Goal: Information Seeking & Learning: Learn about a topic

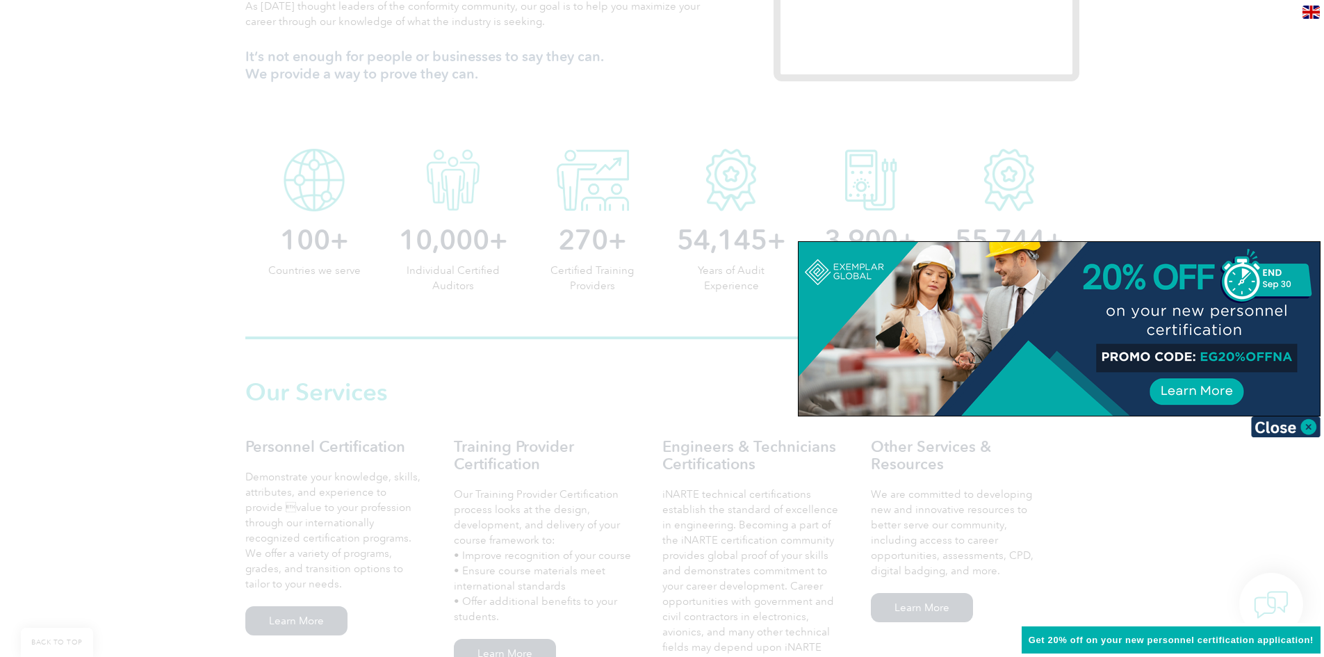
scroll to position [695, 0]
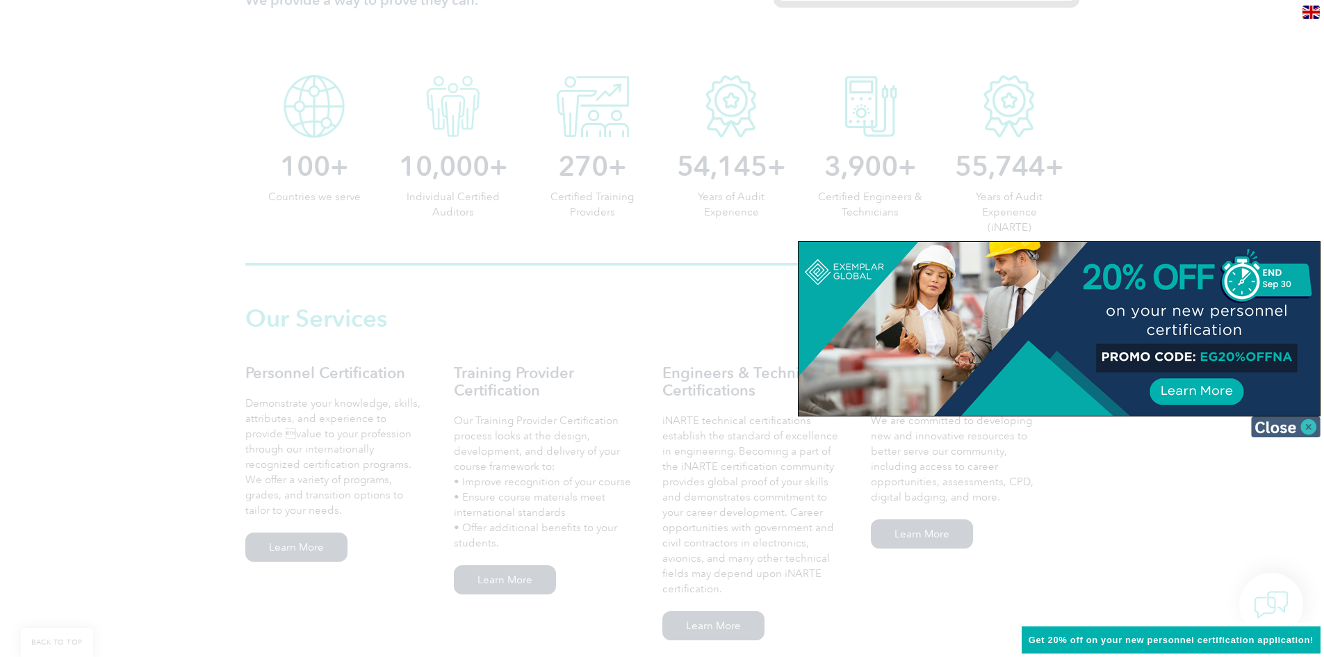
click at [1306, 427] on img at bounding box center [1286, 426] width 70 height 21
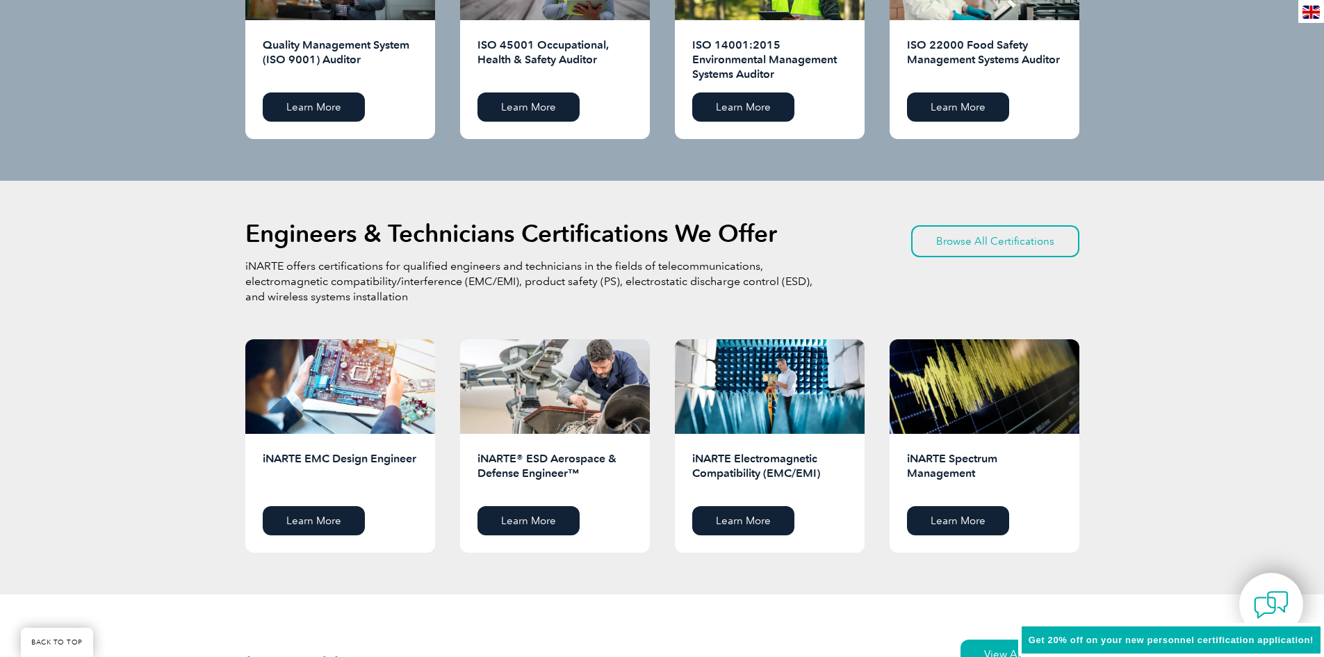
scroll to position [1599, 0]
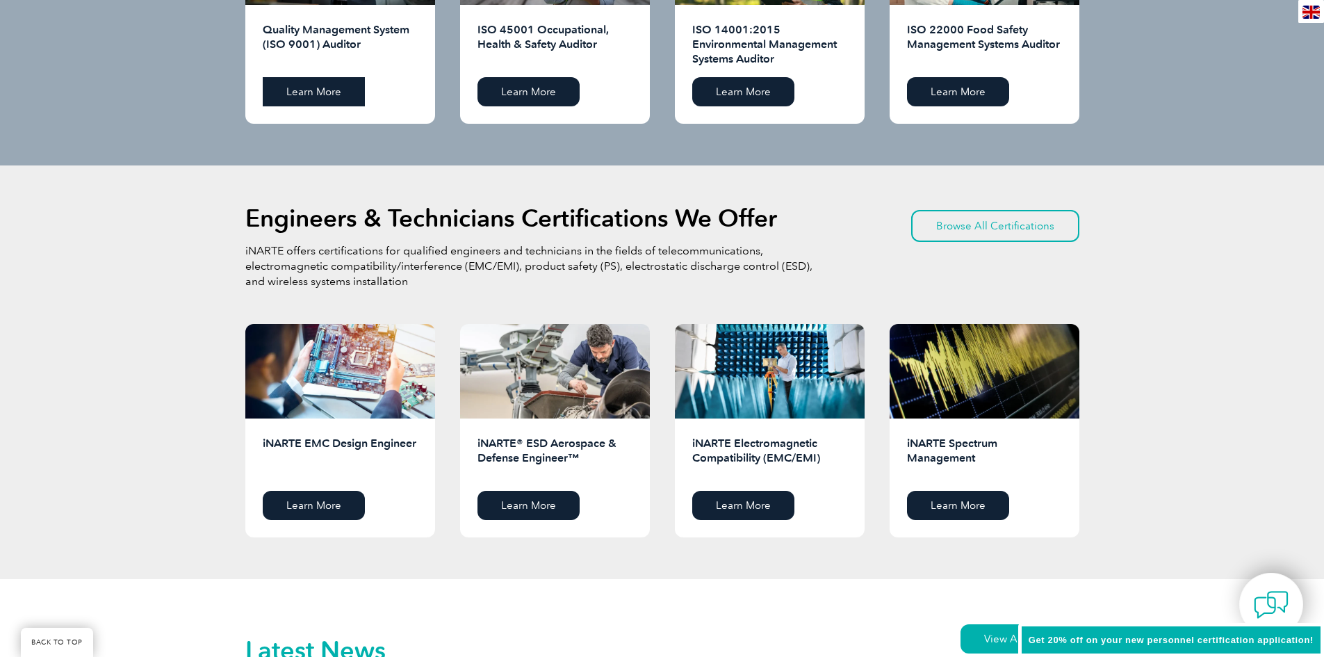
click at [293, 102] on link "Learn More" at bounding box center [314, 91] width 102 height 29
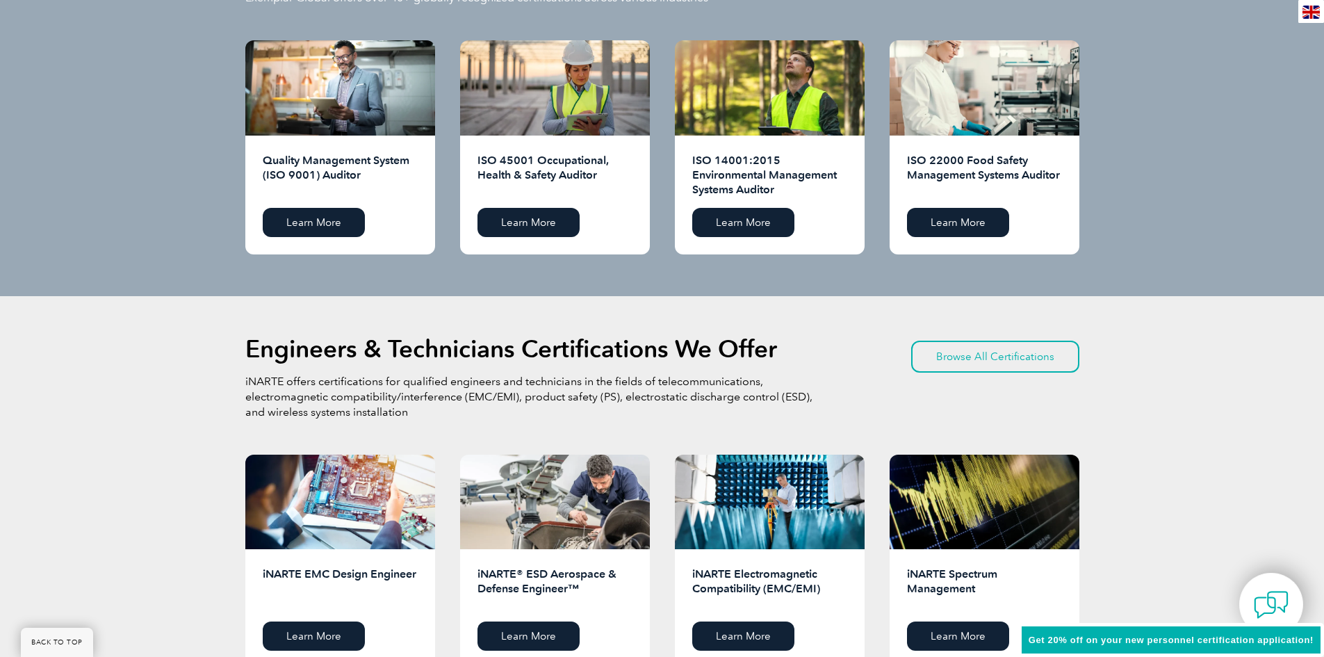
scroll to position [1460, 0]
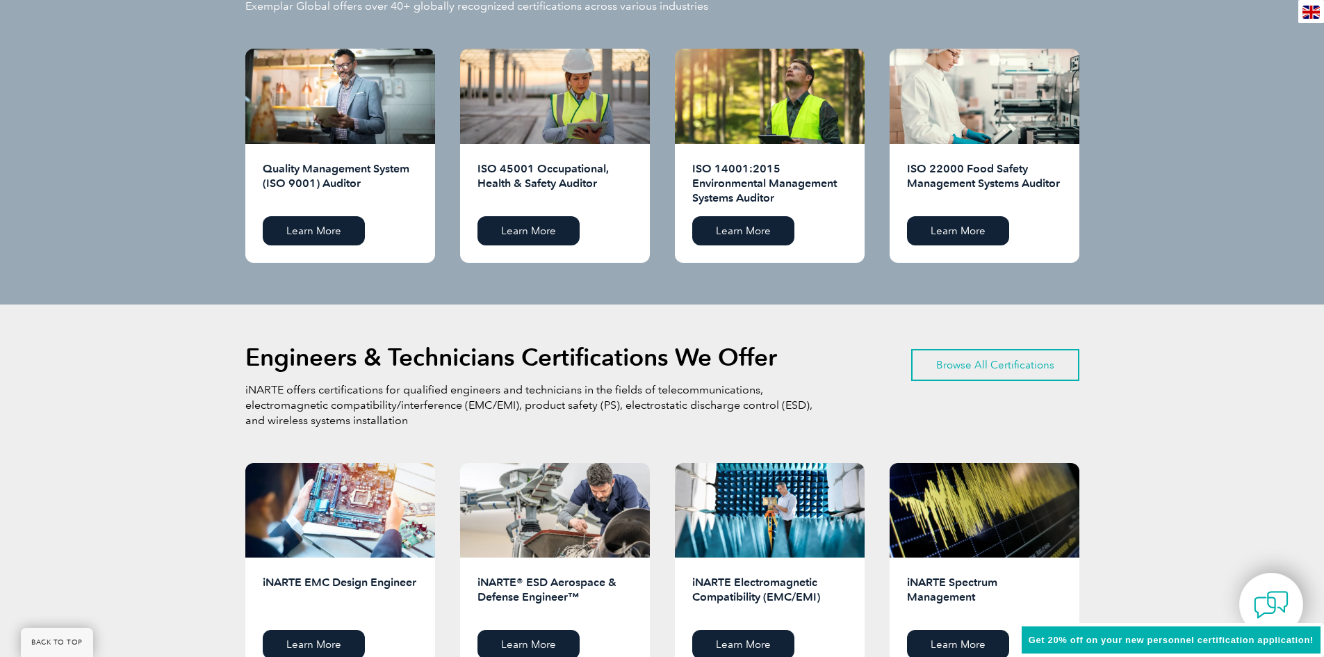
click at [997, 362] on link "Browse All Certifications" at bounding box center [995, 365] width 168 height 32
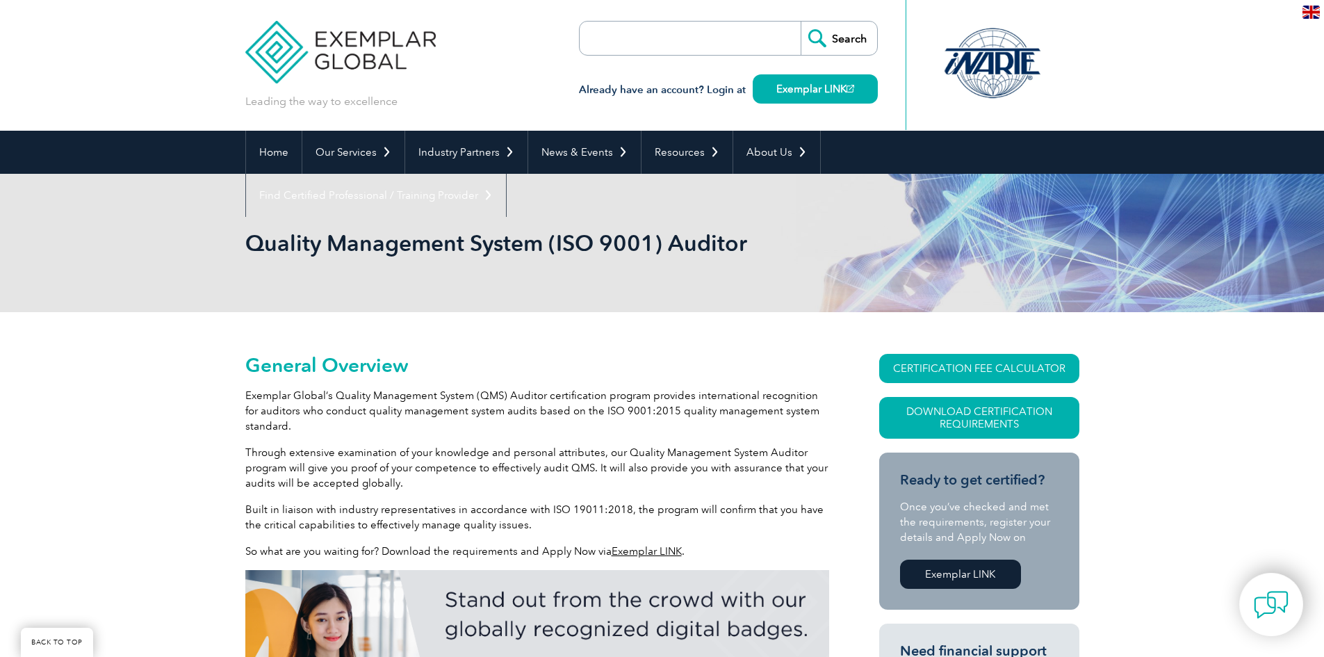
scroll to position [278, 0]
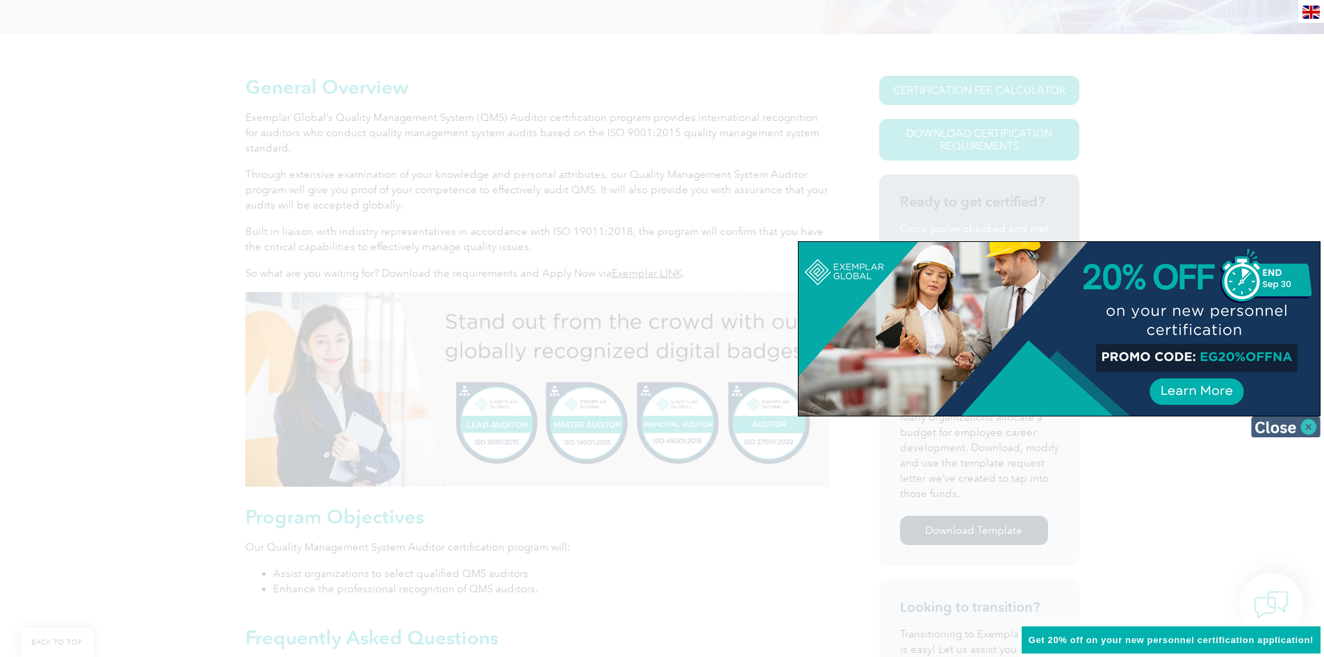
click at [1313, 425] on img at bounding box center [1286, 426] width 70 height 21
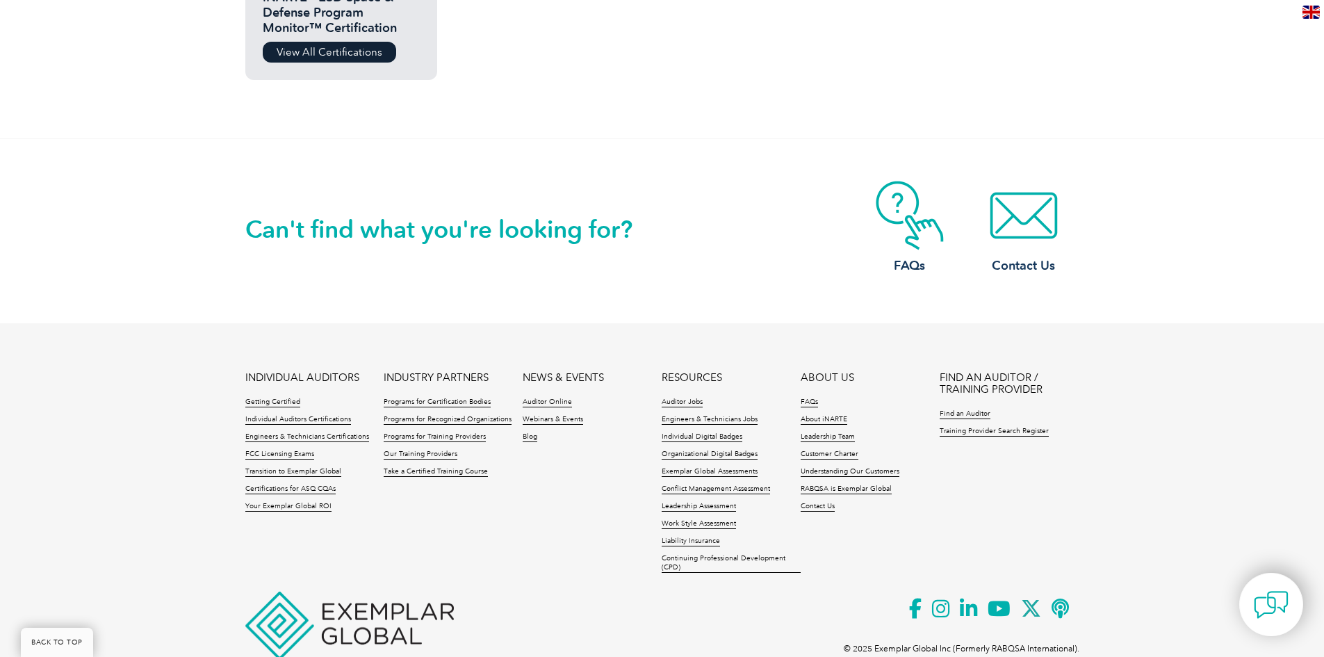
scroll to position [1067, 0]
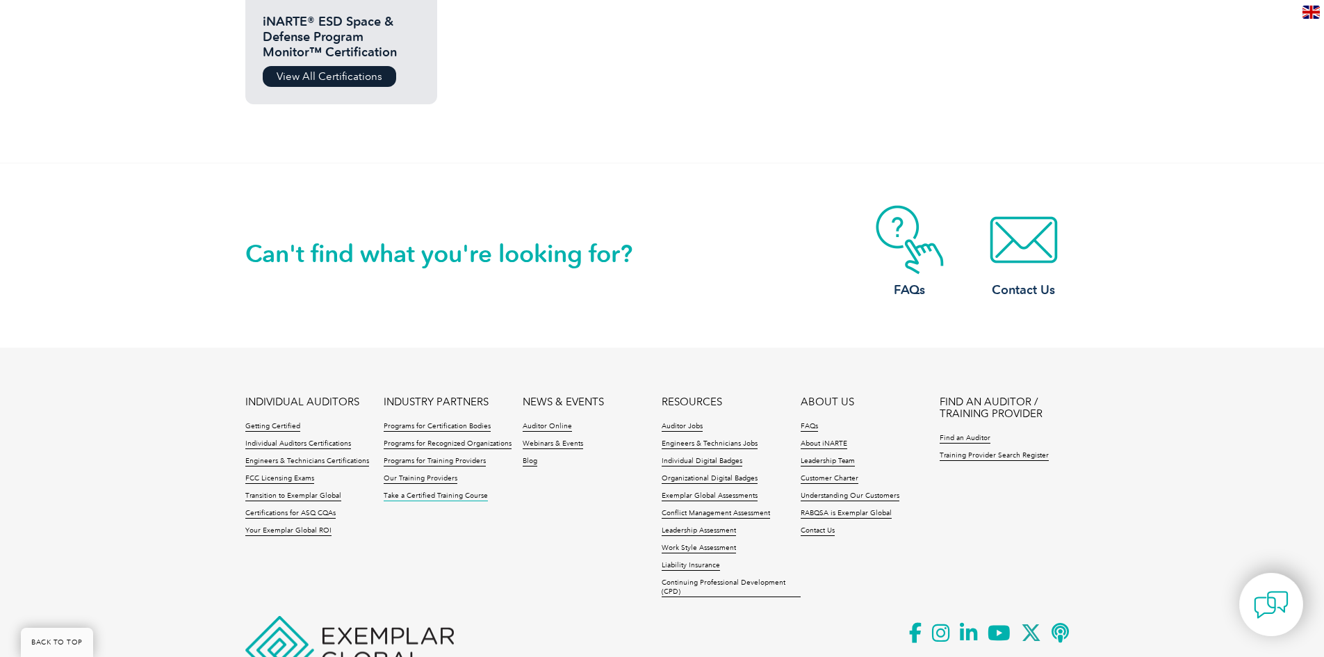
click at [453, 496] on link "Take a Certified Training Course" at bounding box center [436, 497] width 104 height 10
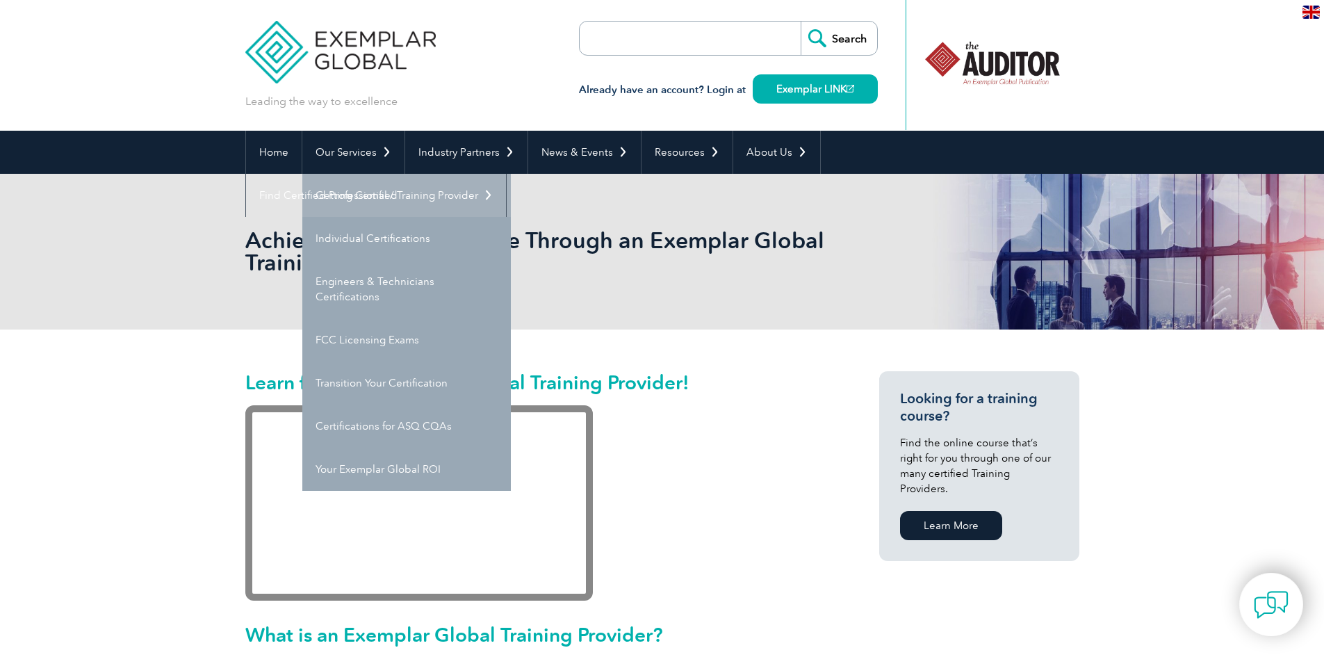
click at [355, 202] on link "Getting Certified" at bounding box center [406, 195] width 209 height 43
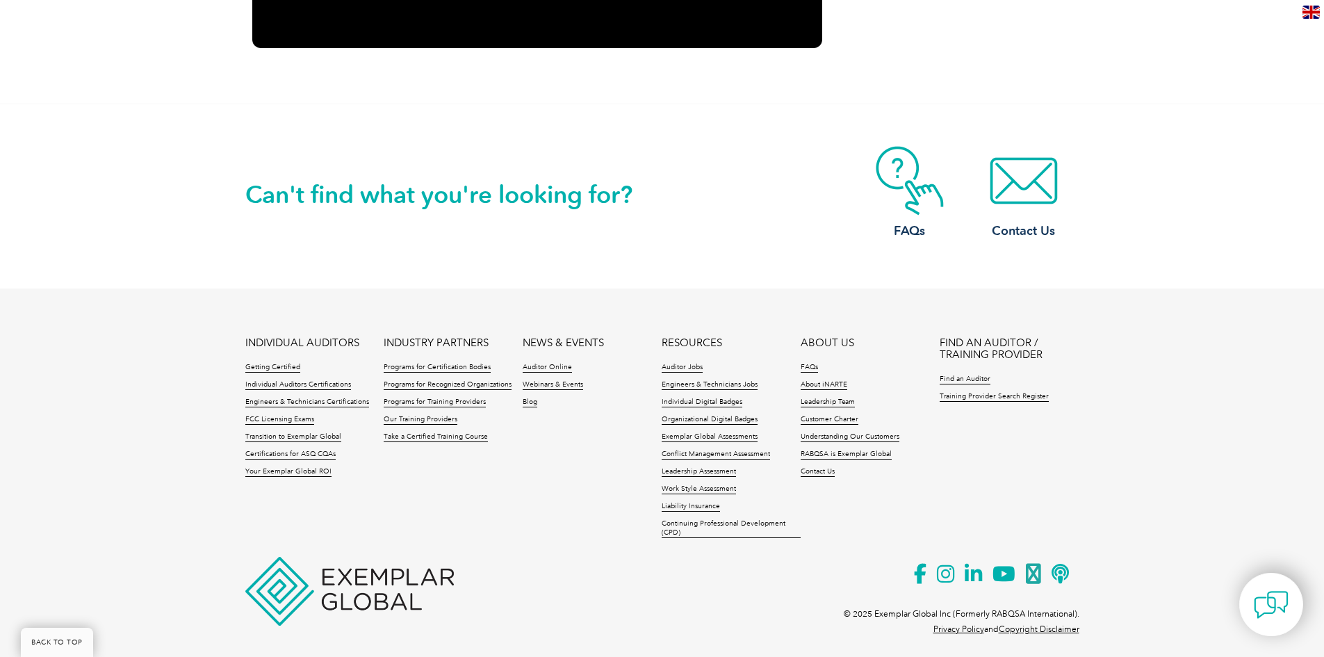
scroll to position [2115, 0]
